Goal: Use online tool/utility: Utilize a website feature to perform a specific function

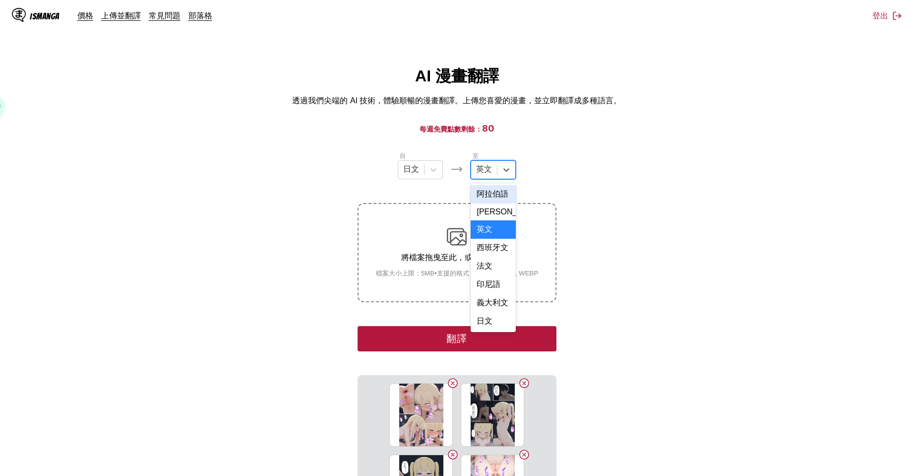
click at [494, 167] on div "英文" at bounding box center [484, 169] width 26 height 15
click at [494, 318] on div "中文" at bounding box center [493, 320] width 45 height 18
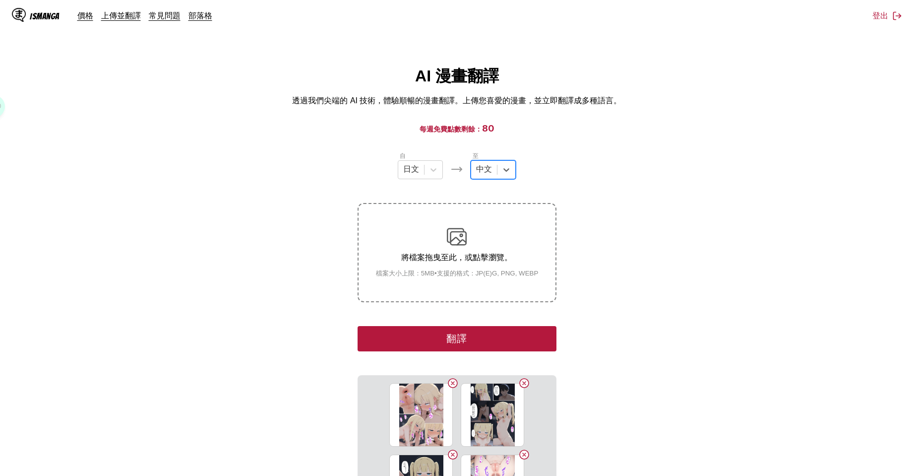
scroll to position [165, 0]
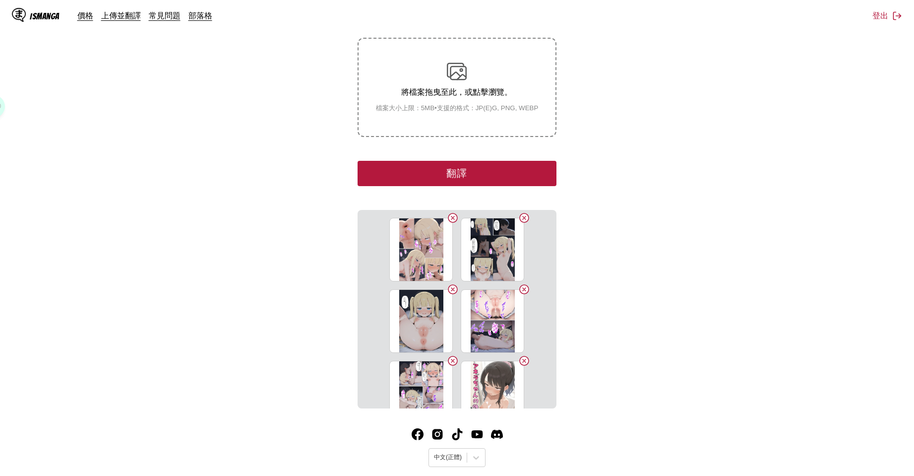
click at [489, 183] on button "翻譯" at bounding box center [457, 173] width 198 height 25
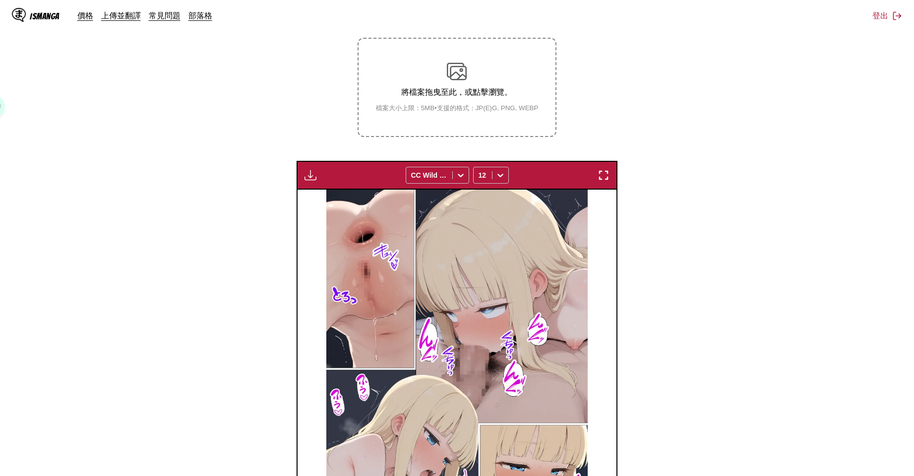
scroll to position [331, 0]
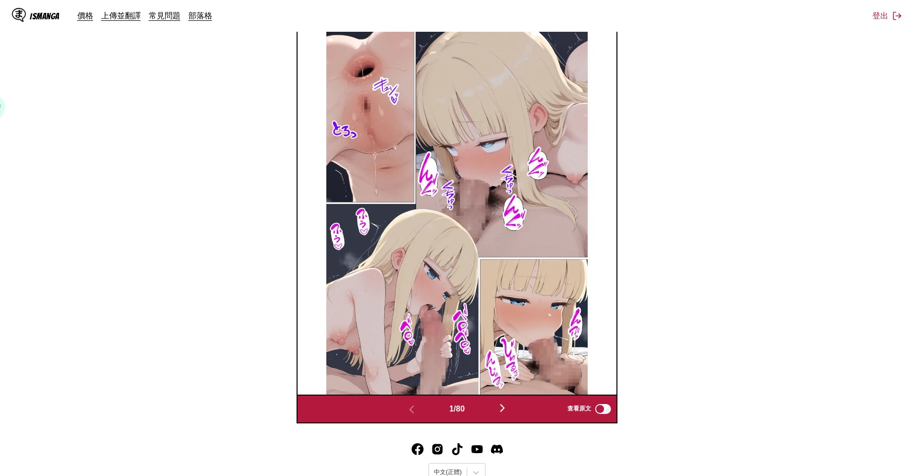
click at [505, 406] on img "button" at bounding box center [502, 408] width 12 height 12
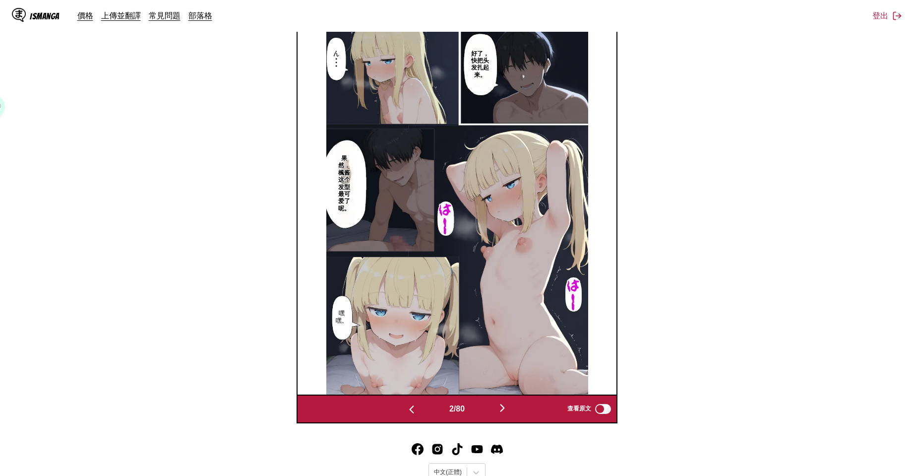
click at [505, 407] on img "button" at bounding box center [502, 408] width 12 height 12
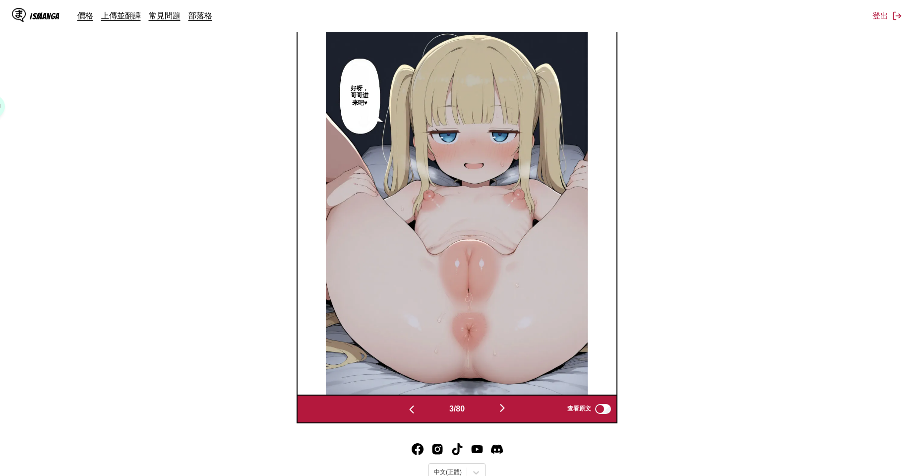
click at [505, 407] on img "button" at bounding box center [502, 408] width 12 height 12
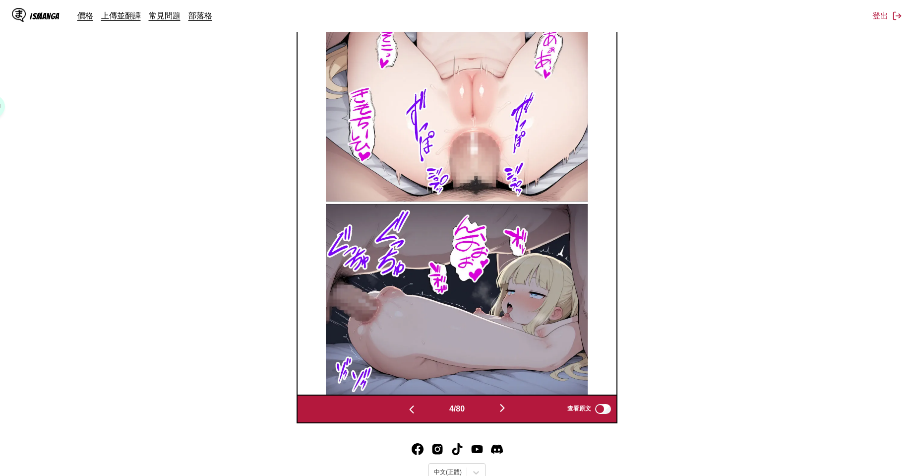
click at [505, 407] on img "button" at bounding box center [502, 408] width 12 height 12
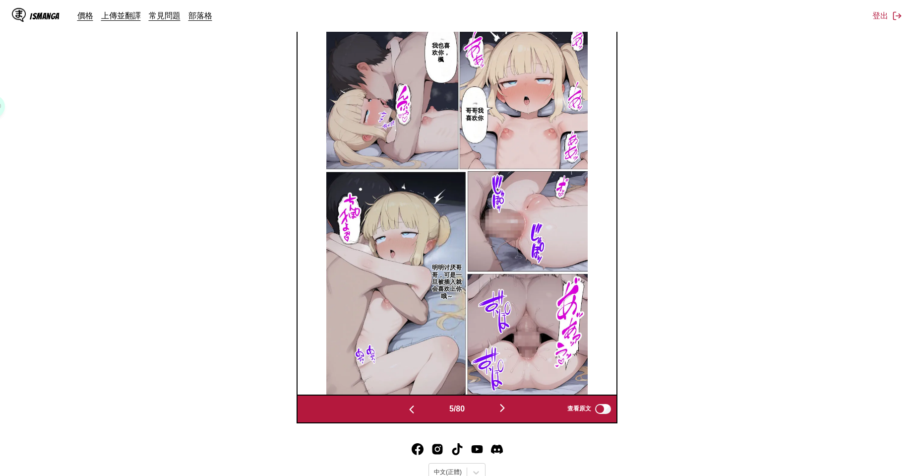
click at [410, 412] on img "button" at bounding box center [412, 409] width 12 height 12
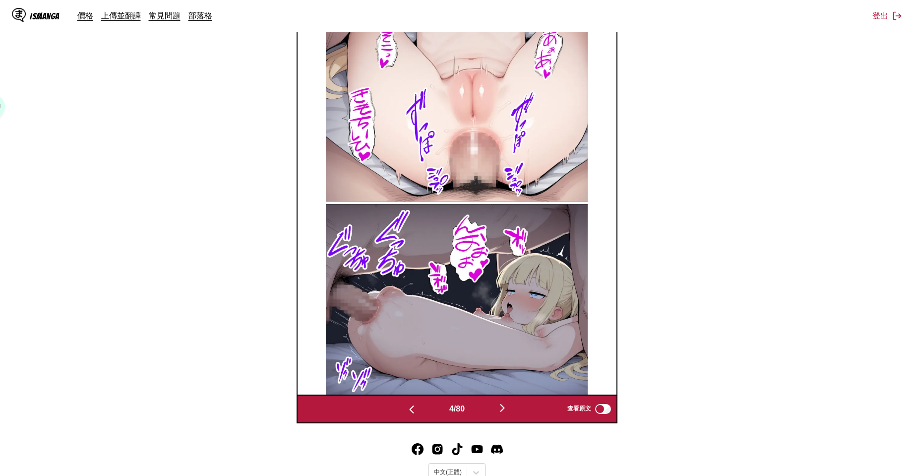
click at [410, 412] on img "button" at bounding box center [412, 409] width 12 height 12
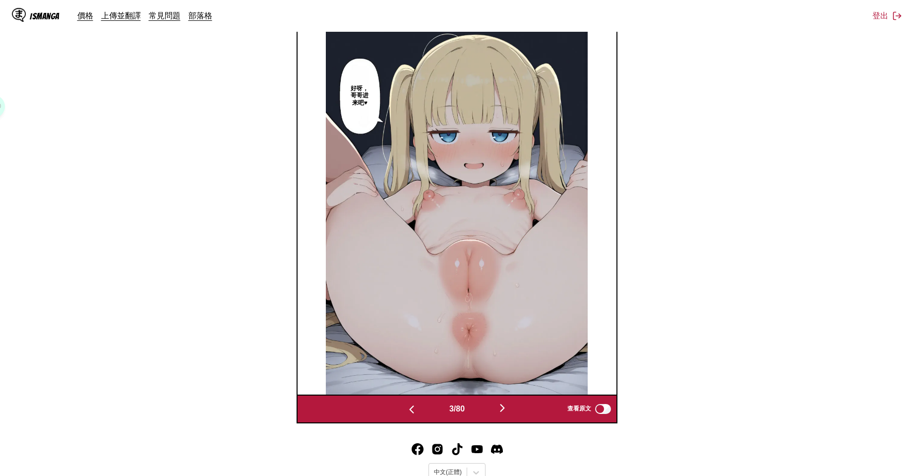
click at [410, 412] on img "button" at bounding box center [412, 409] width 12 height 12
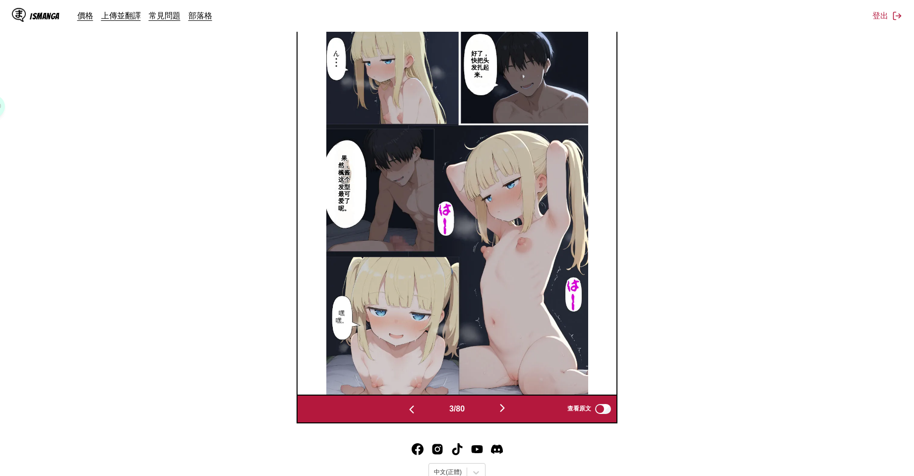
click at [410, 412] on img "button" at bounding box center [412, 409] width 12 height 12
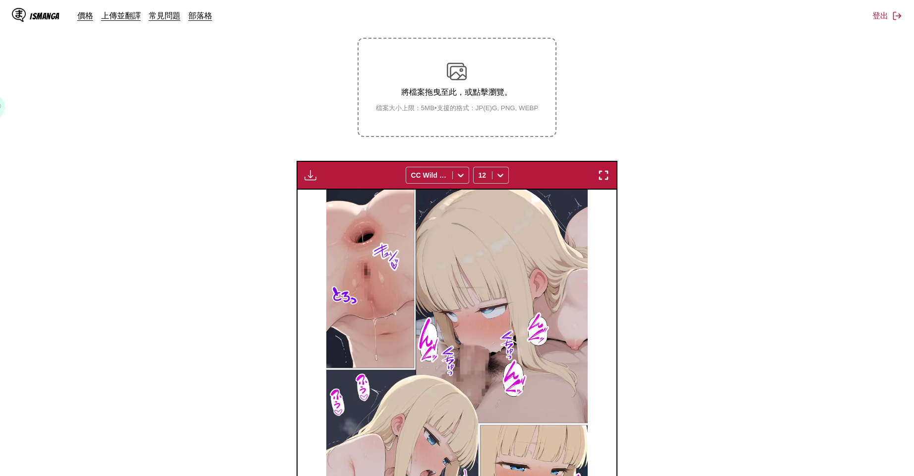
scroll to position [0, 0]
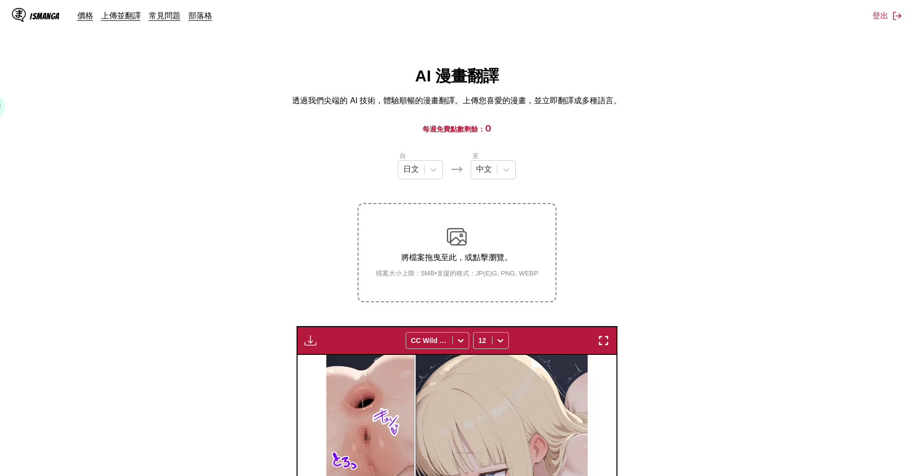
click at [307, 340] on img "button" at bounding box center [311, 340] width 12 height 12
click at [336, 369] on button "下載全部" at bounding box center [337, 374] width 63 height 24
click at [595, 235] on section "自 日文 至 中文 將檔案拖曳至此，或點擊瀏覽。 檔案大小上限：5MB • 支援的格式：JP(E)G, PNG, WEBP 下載面板 下載全部 CC Wild…" at bounding box center [457, 452] width 898 height 603
drag, startPoint x: 96, startPoint y: 95, endPoint x: 97, endPoint y: 0, distance: 94.7
click at [96, 94] on div "AI 漫畫翻譯 透過我們尖端的 AI 技術，體驗順暢的漫畫翻譯。上傳您喜愛的漫畫，並立即翻譯成多種語言。" at bounding box center [457, 85] width 898 height 41
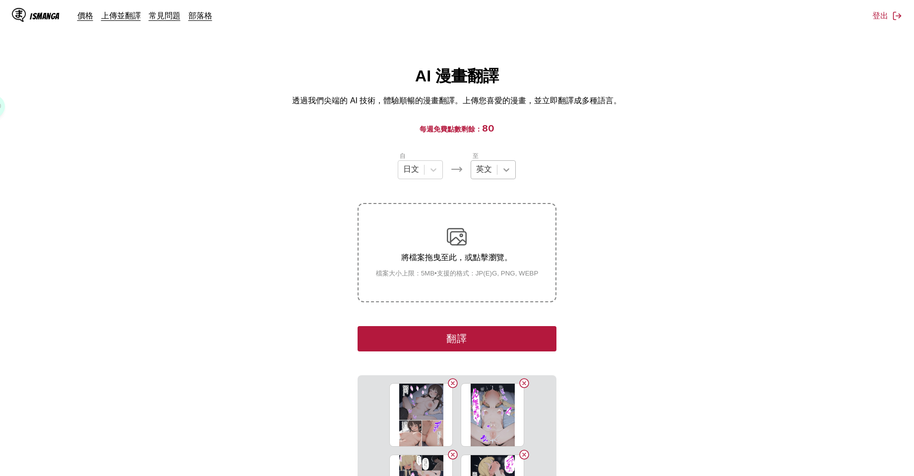
click at [505, 171] on icon at bounding box center [507, 169] width 6 height 3
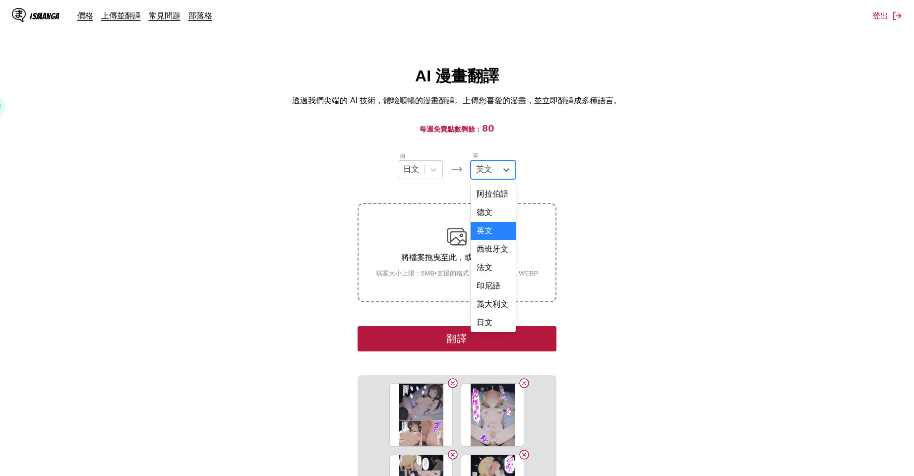
scroll to position [252, 0]
click at [489, 316] on div "中文" at bounding box center [493, 320] width 45 height 18
click at [496, 333] on button "翻譯" at bounding box center [457, 338] width 198 height 25
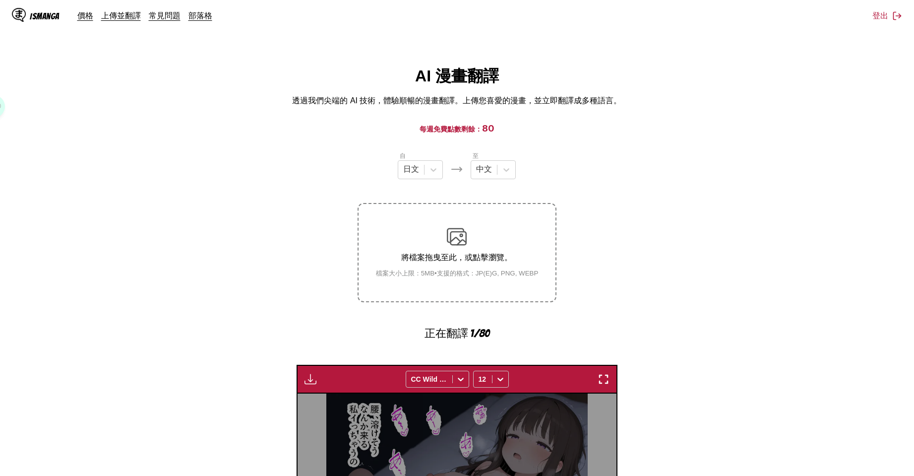
scroll to position [288, 0]
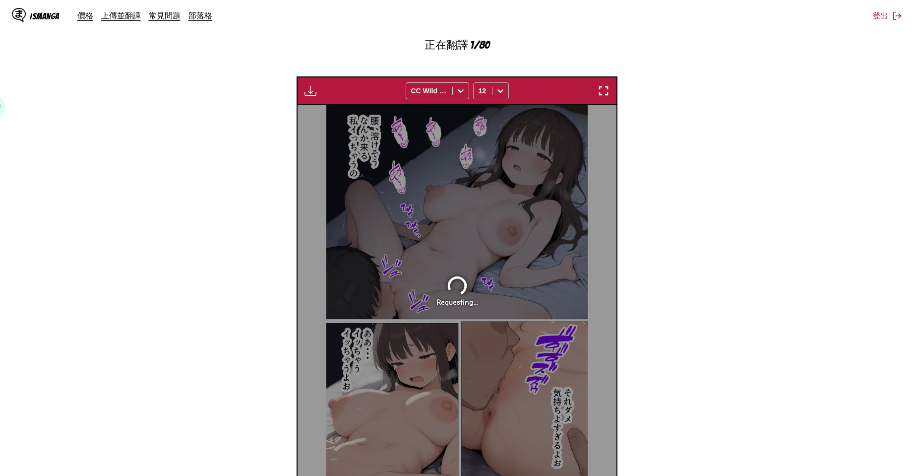
click at [502, 88] on icon at bounding box center [500, 91] width 10 height 10
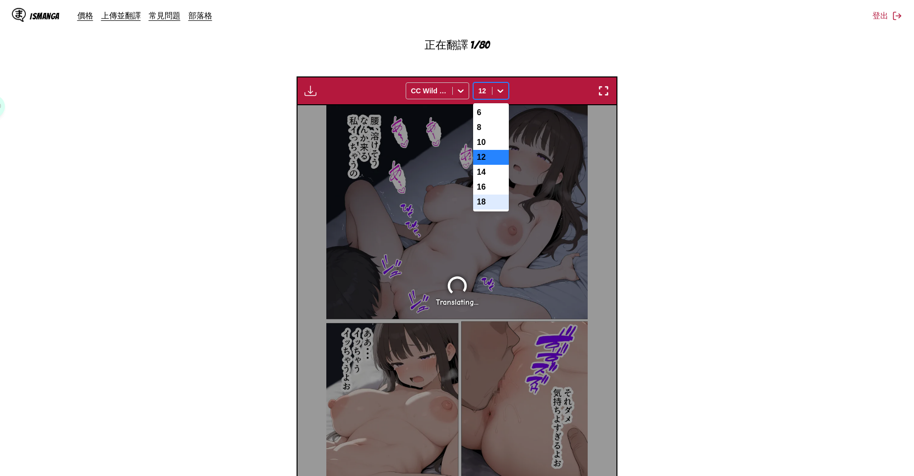
click at [489, 208] on div "18" at bounding box center [491, 201] width 36 height 15
